Goal: Information Seeking & Learning: Learn about a topic

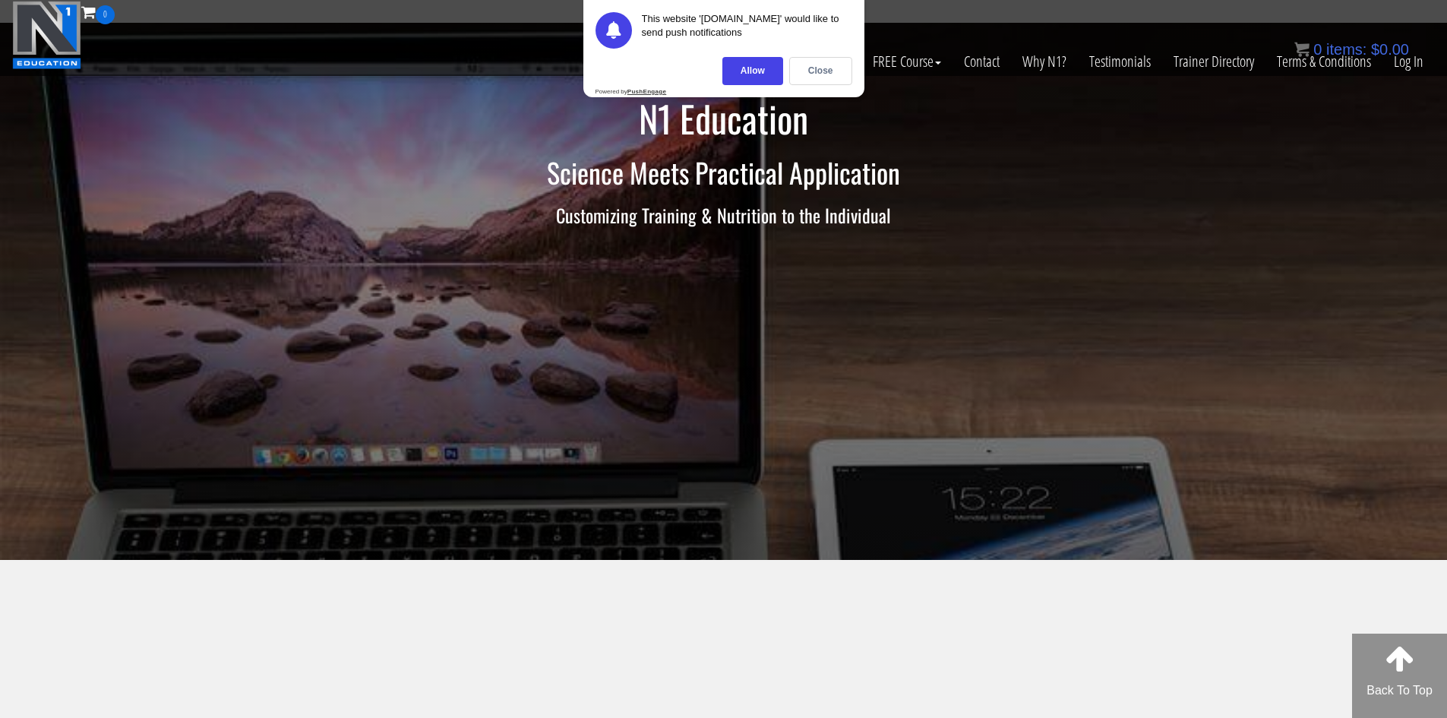
click at [1397, 59] on div "0 items: $ 0.00" at bounding box center [1352, 49] width 115 height 23
click at [1402, 78] on link "Log In" at bounding box center [1409, 61] width 52 height 74
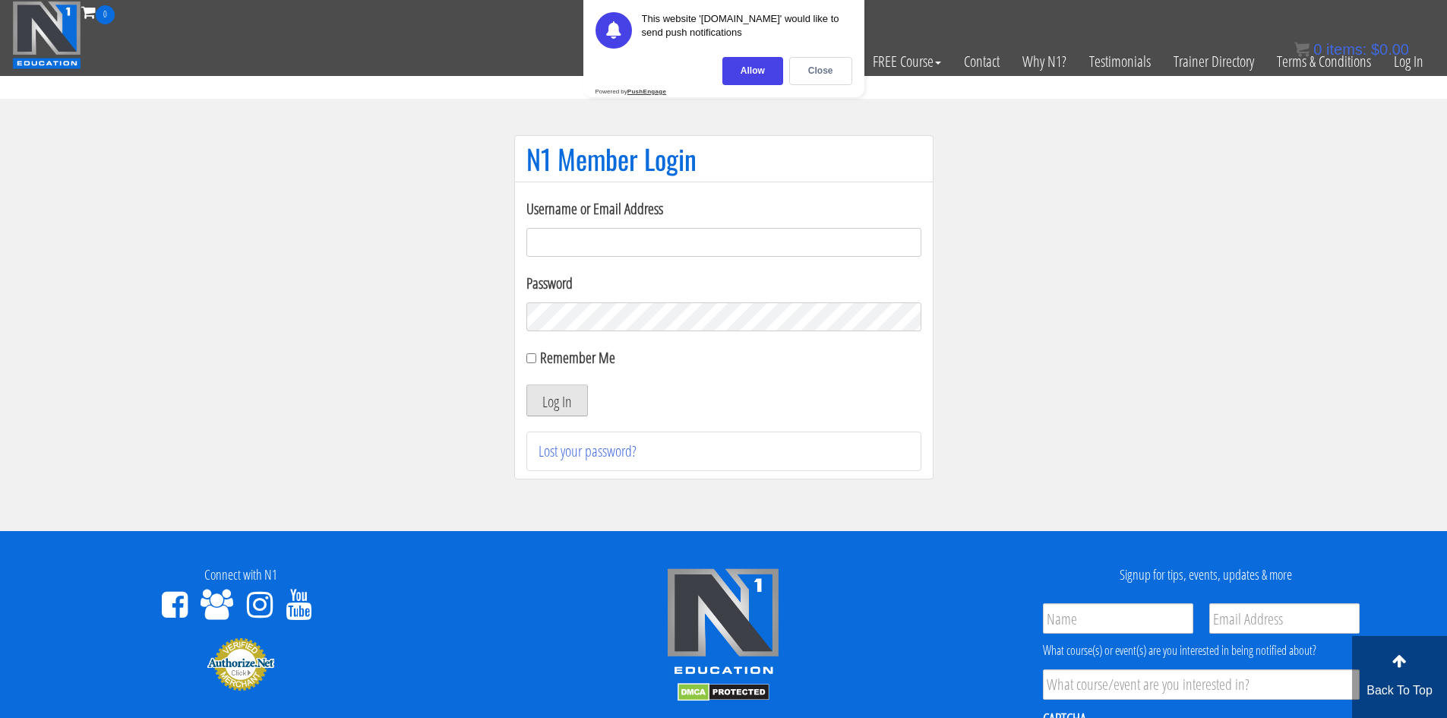
type input "[EMAIL_ADDRESS][DOMAIN_NAME]"
click at [582, 395] on button "Log In" at bounding box center [557, 400] width 62 height 32
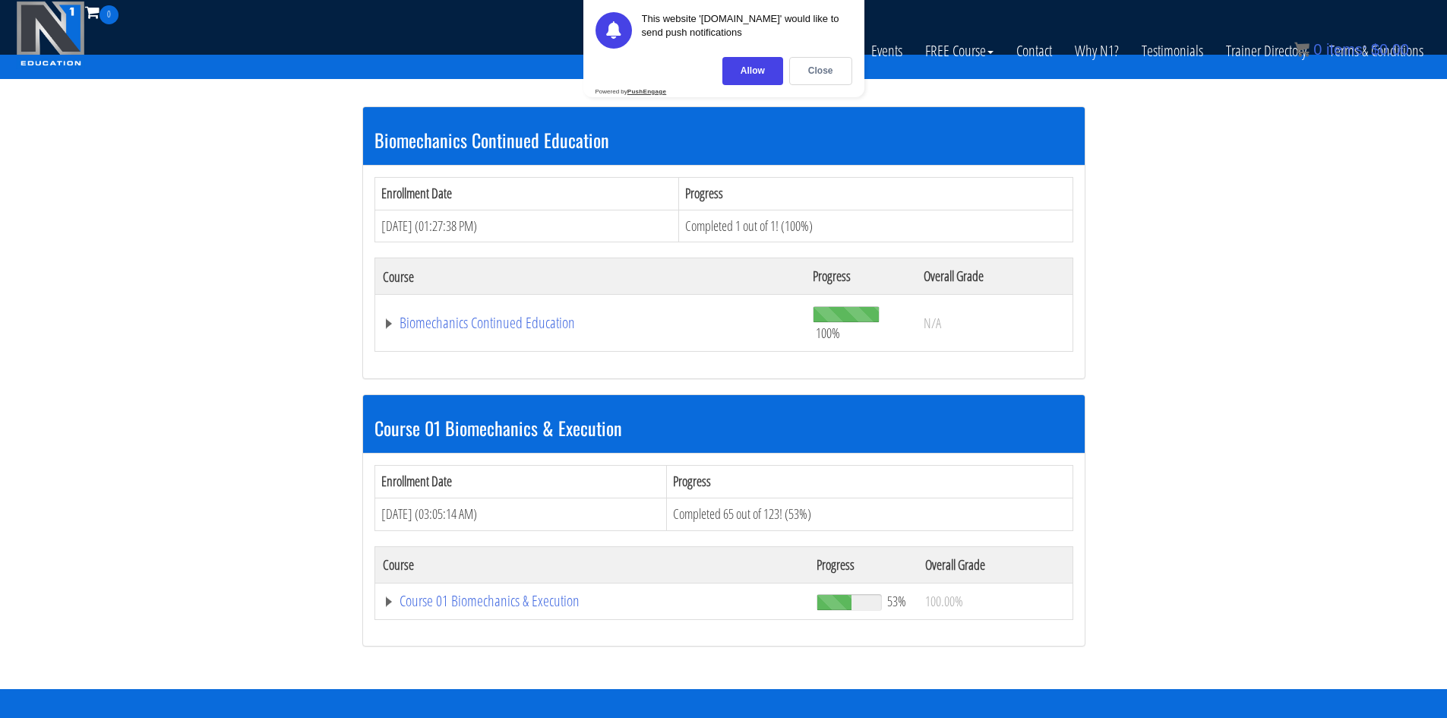
scroll to position [304, 0]
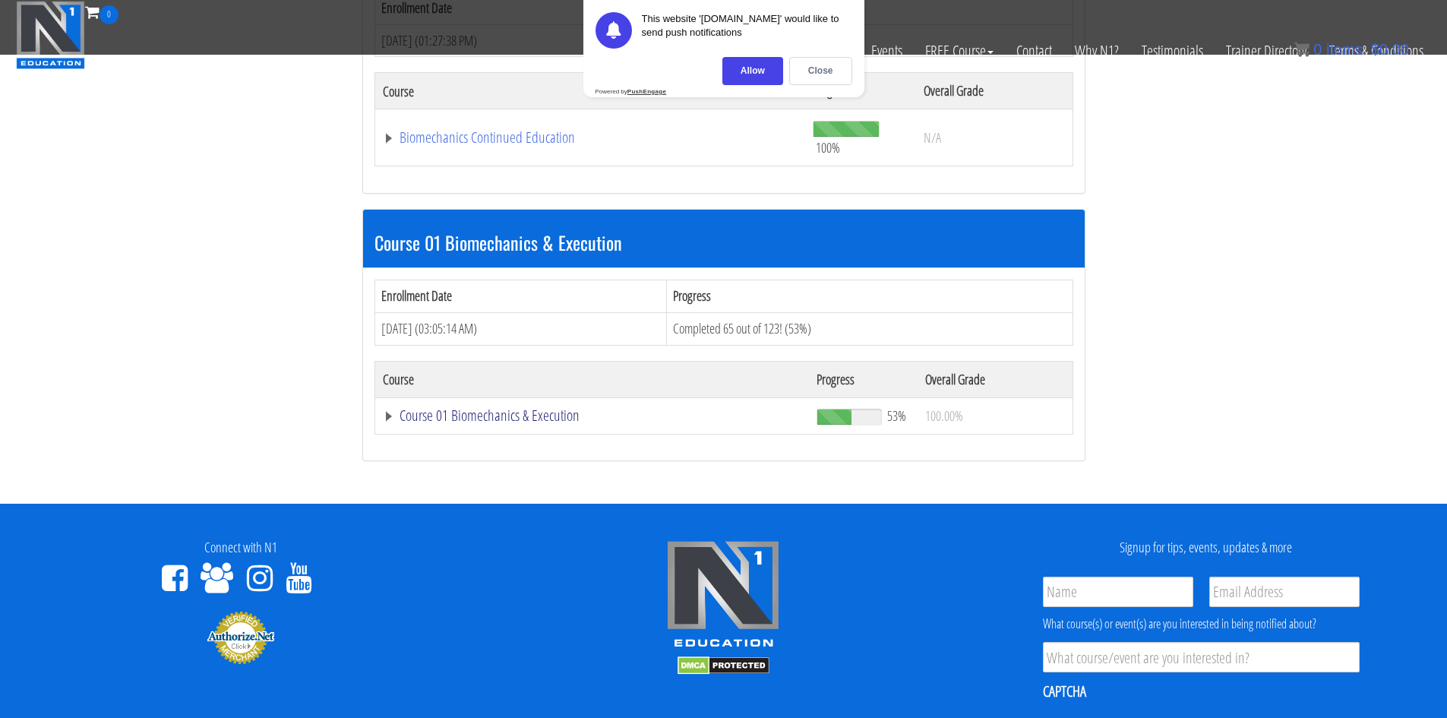
click at [501, 403] on td "Course 01 Biomechanics & Execution" at bounding box center [592, 415] width 435 height 36
click at [501, 412] on link "Course 01 Biomechanics & Execution" at bounding box center [592, 415] width 419 height 15
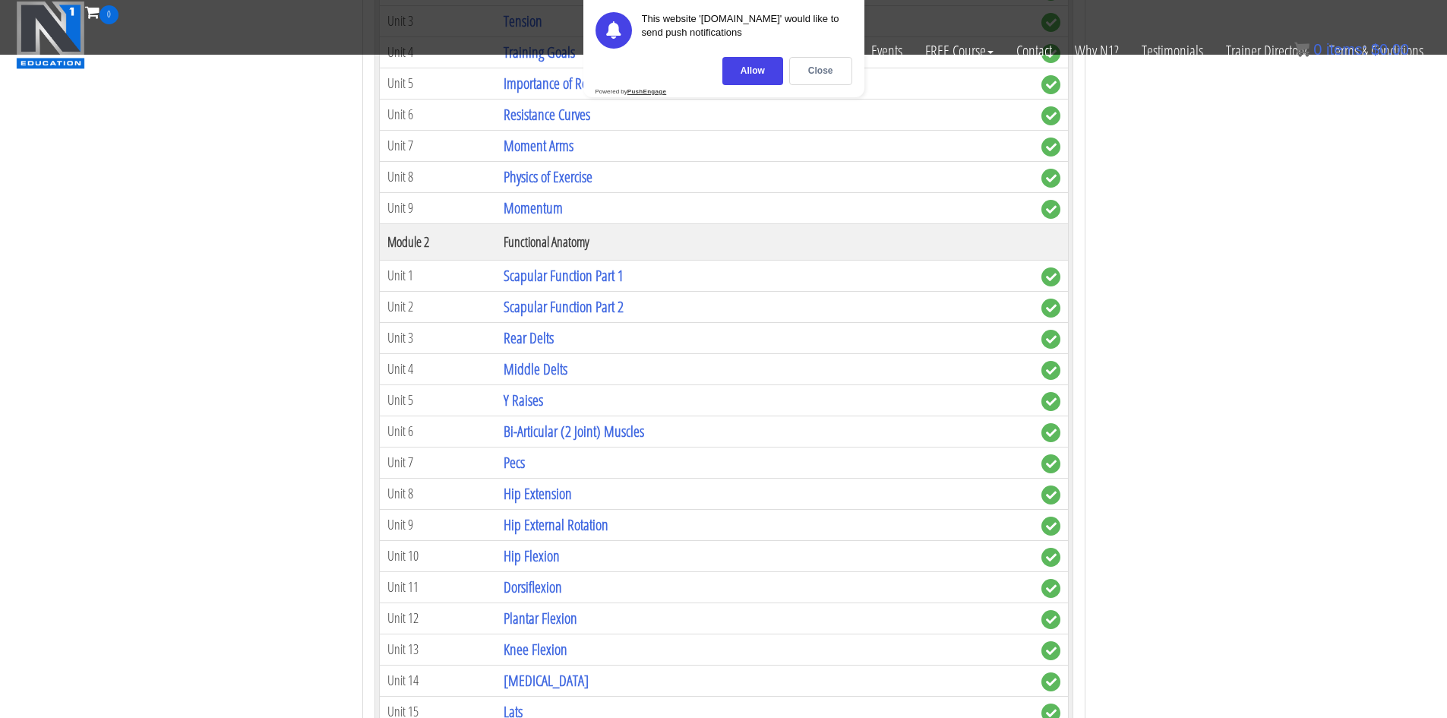
scroll to position [912, 0]
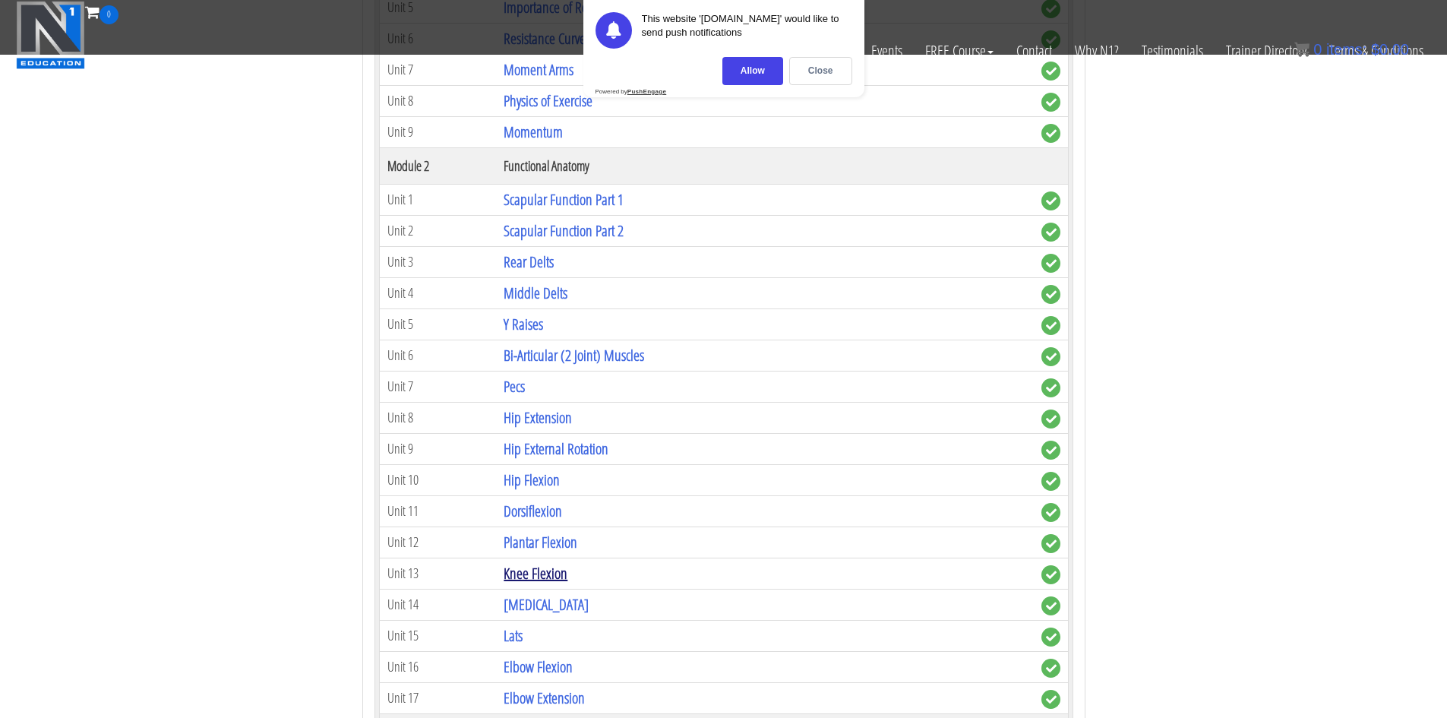
click at [560, 574] on link "Knee Flexion" at bounding box center [536, 573] width 64 height 21
click at [807, 66] on div "Close" at bounding box center [820, 71] width 63 height 28
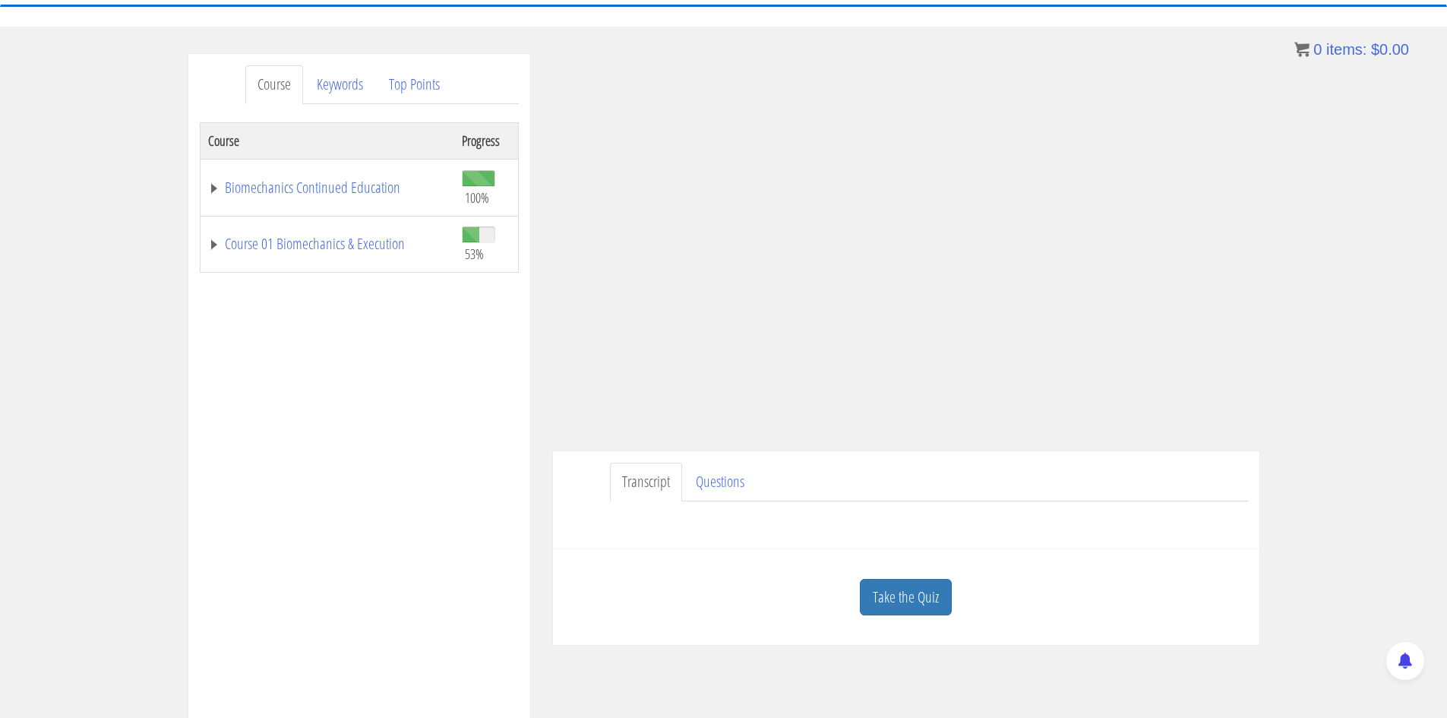
scroll to position [152, 0]
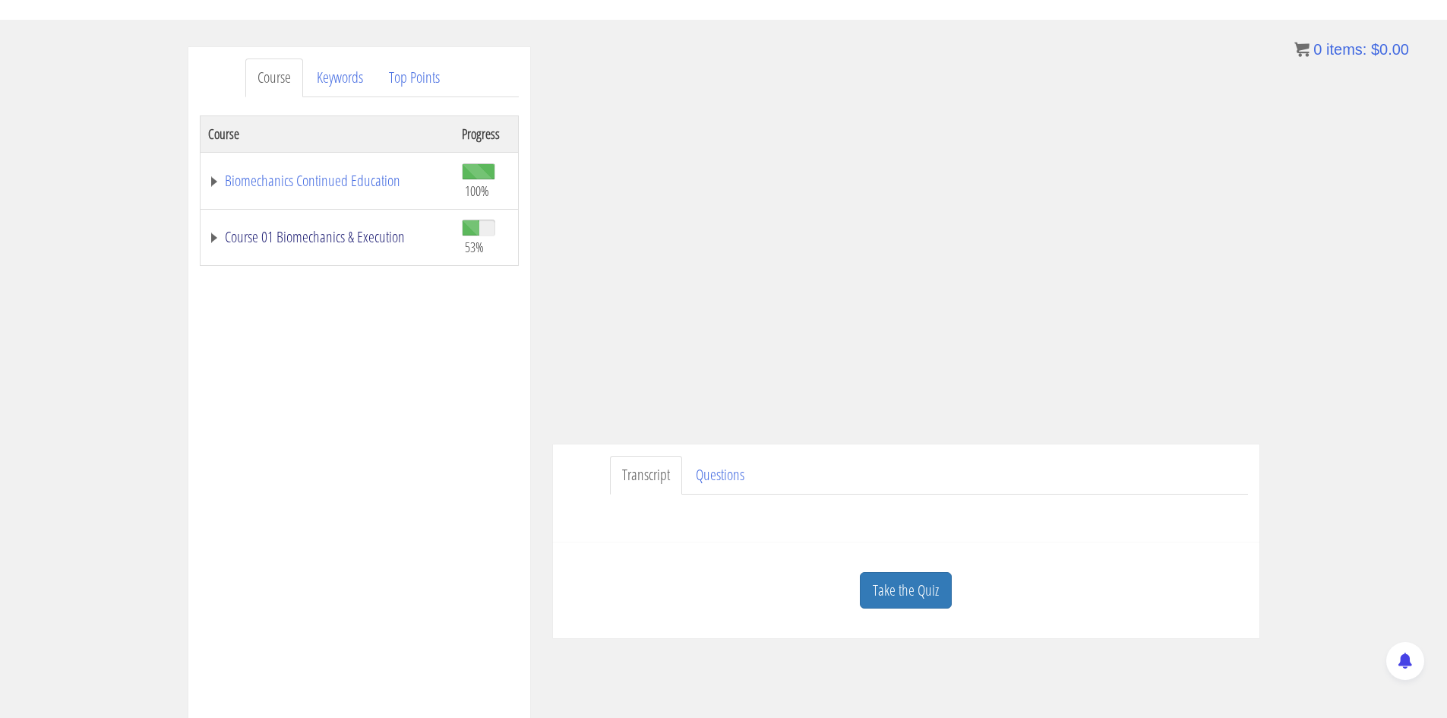
click at [343, 244] on link "Course 01 Biomechanics & Execution" at bounding box center [327, 236] width 239 height 15
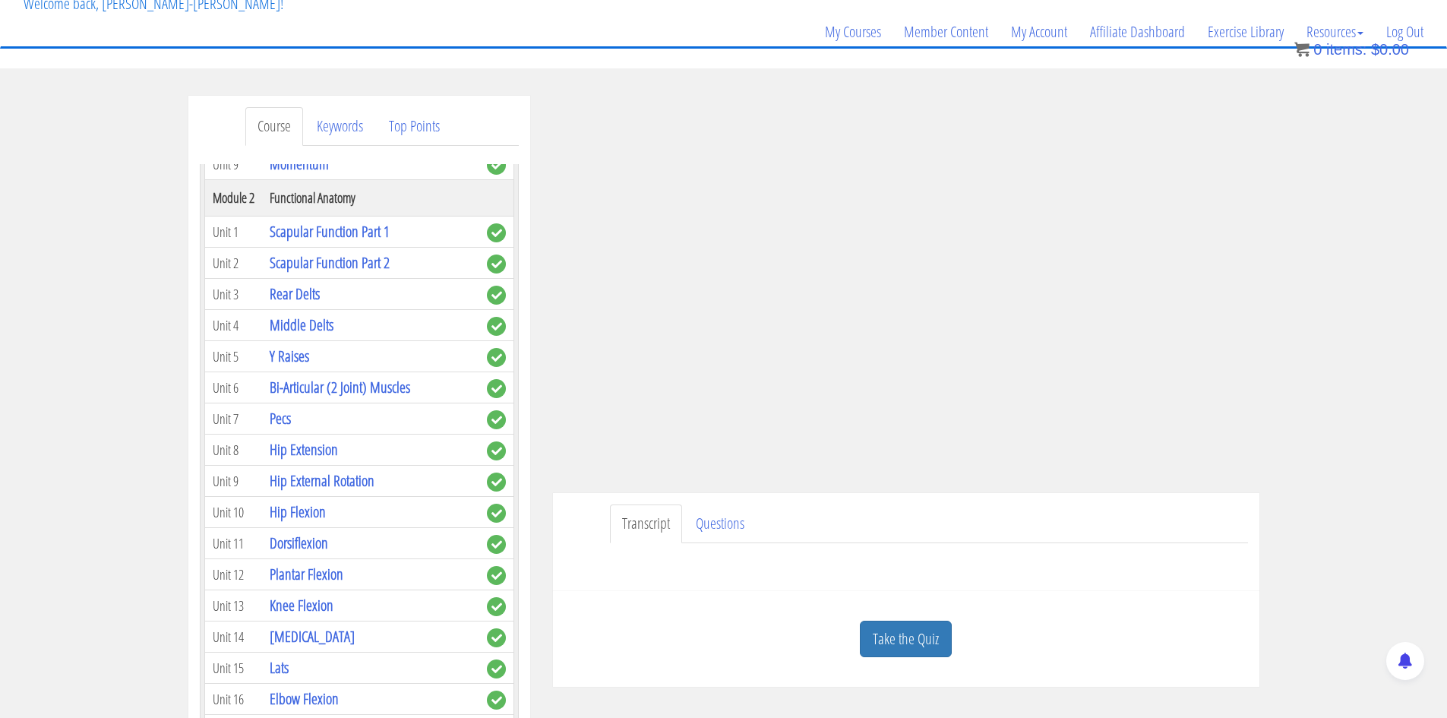
scroll to position [76, 0]
